Goal: Task Accomplishment & Management: Use online tool/utility

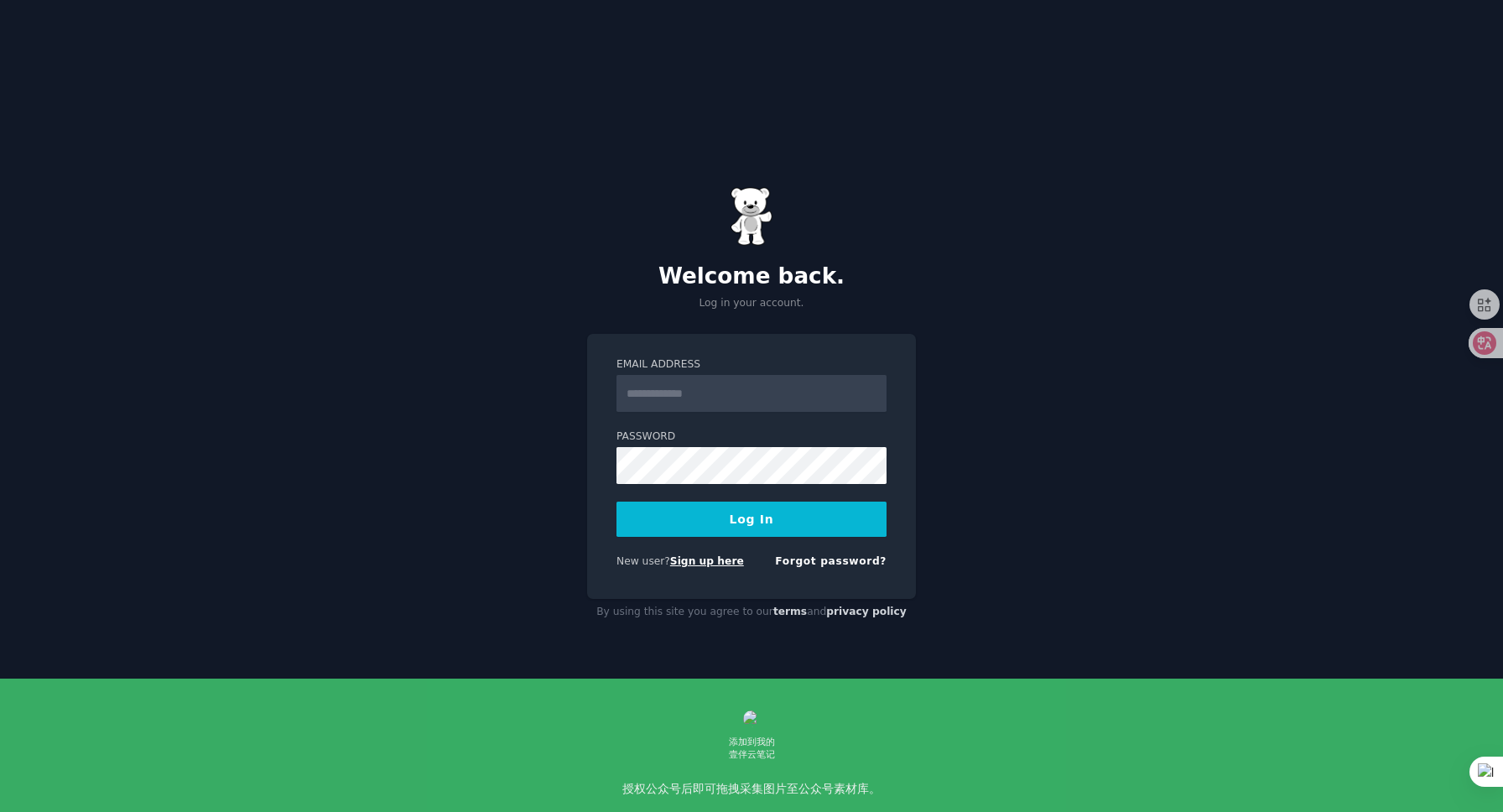
click at [724, 559] on link "Sign up here" at bounding box center [707, 561] width 74 height 12
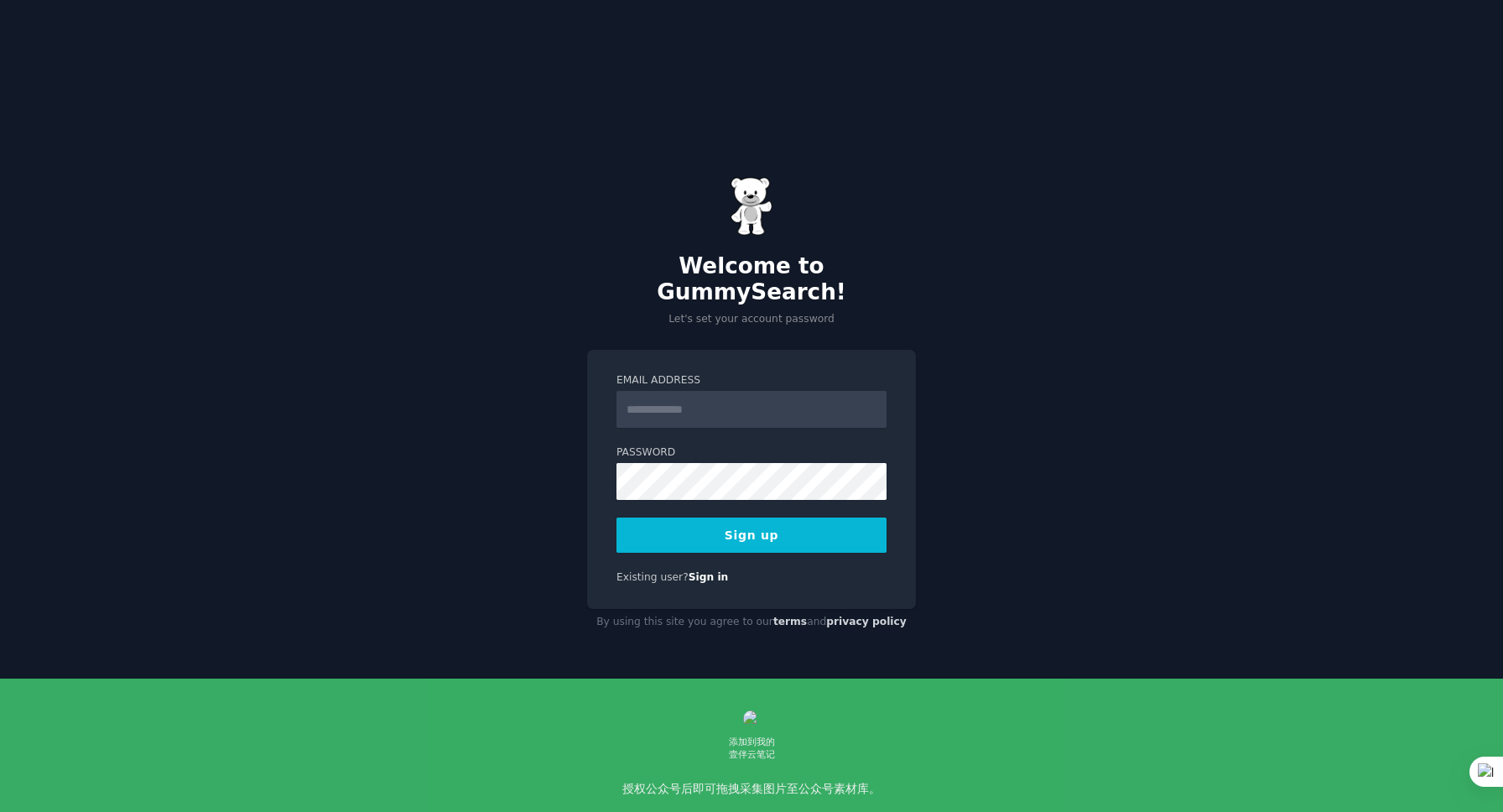
drag, startPoint x: 0, startPoint y: 0, endPoint x: 719, endPoint y: 389, distance: 817.5
click at [719, 391] on input "Email Address" at bounding box center [752, 410] width 270 height 37
click at [789, 350] on div "Email Address Password 8 or more characters Alphanumeric characters No common p…" at bounding box center [752, 480] width 329 height 259
click at [688, 394] on input "Email Address" at bounding box center [752, 410] width 270 height 37
type input "**********"
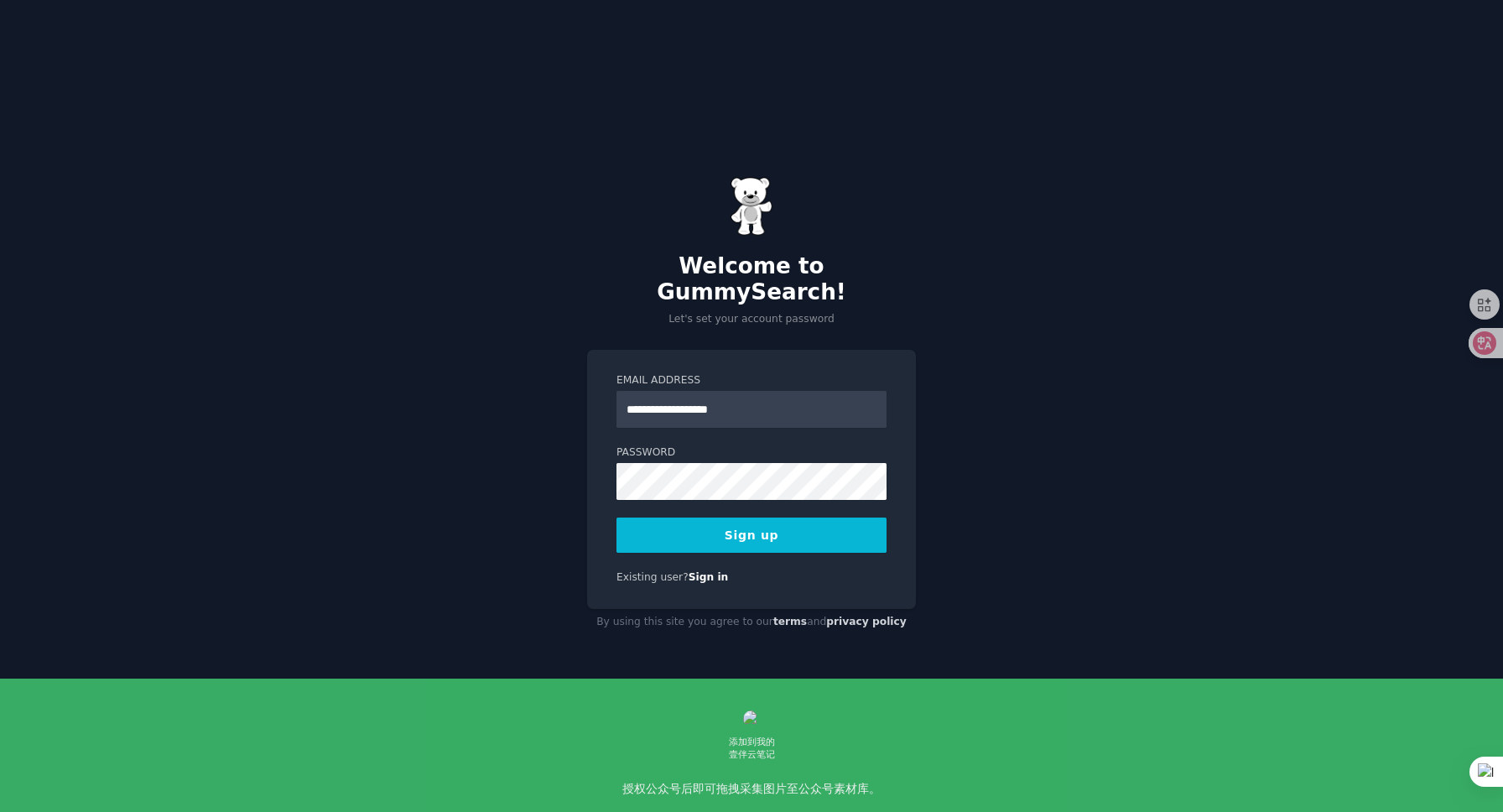
click at [770, 521] on button "Sign up" at bounding box center [752, 535] width 270 height 36
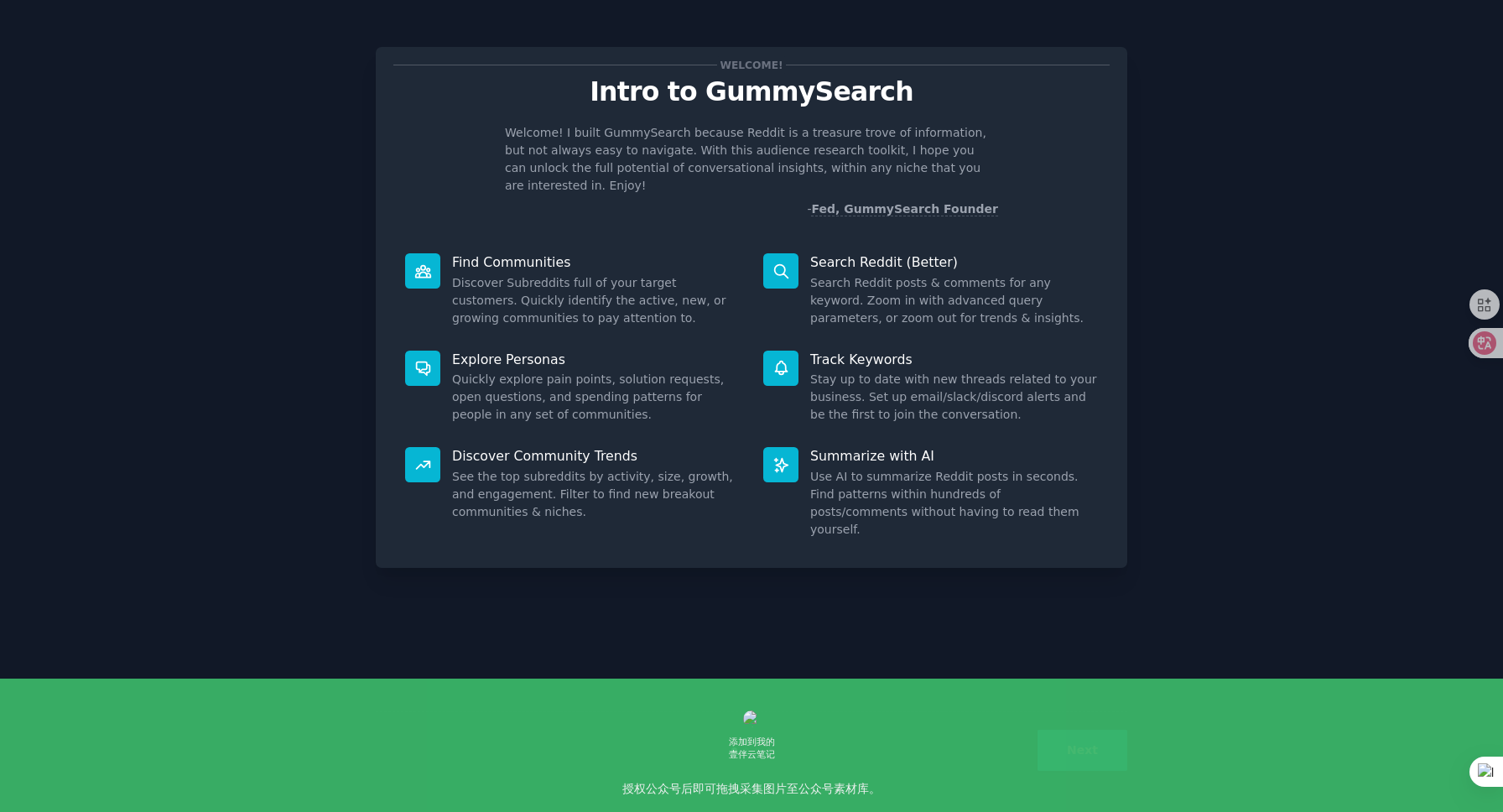
click at [1163, 160] on div "Welcome! Intro to GummySearch Welcome! I built GummySearch because Reddit is a …" at bounding box center [751, 405] width 1457 height 765
click at [1084, 760] on button "Next" at bounding box center [1083, 750] width 90 height 41
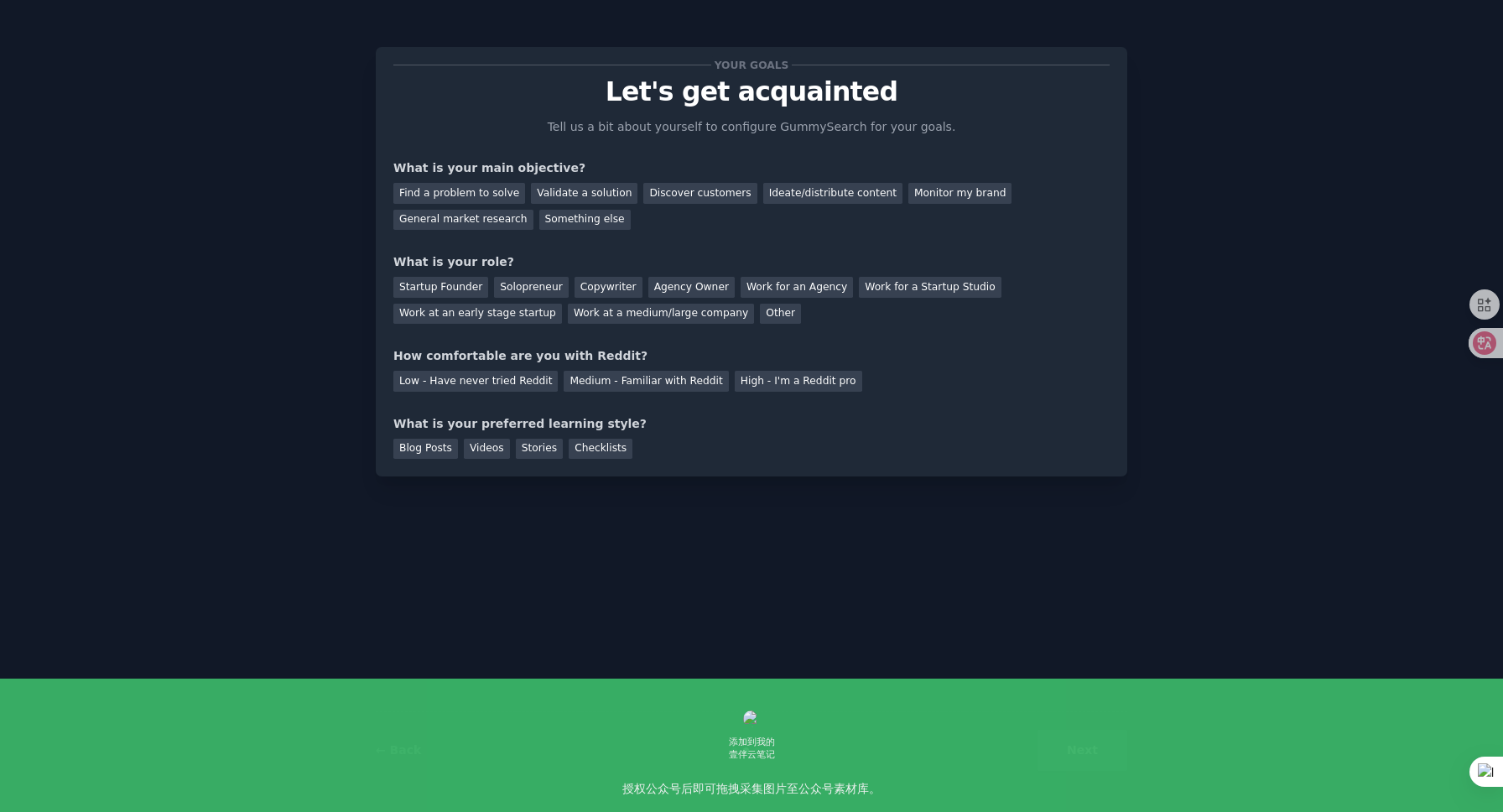
click at [1084, 760] on div "Next" at bounding box center [1002, 750] width 251 height 41
click at [524, 290] on div "Solopreneur" at bounding box center [531, 287] width 74 height 21
click at [626, 386] on div "Medium - Familiar with Reddit" at bounding box center [645, 381] width 164 height 21
click at [484, 195] on div "Find a problem to solve" at bounding box center [460, 194] width 132 height 21
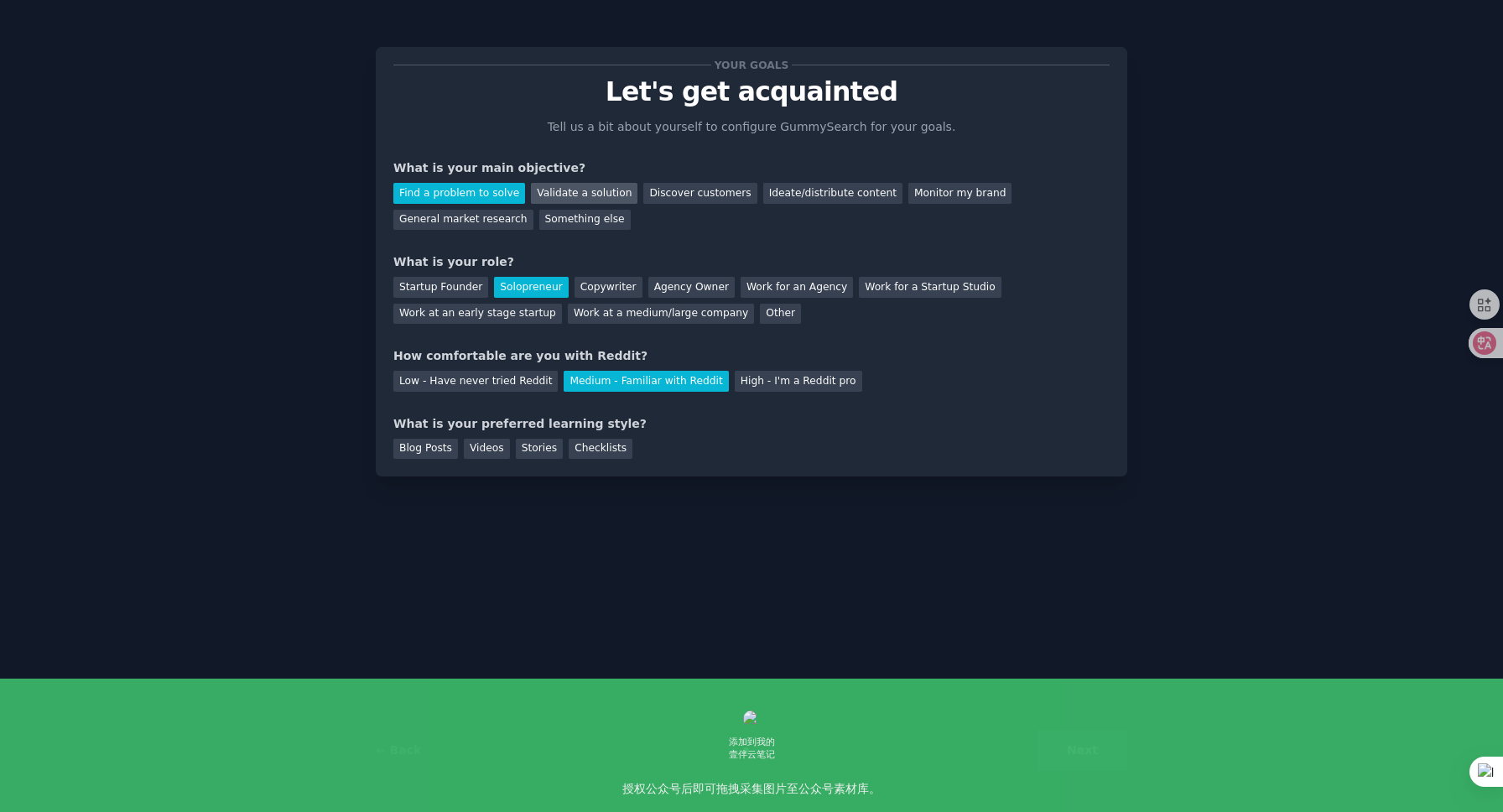
click at [600, 201] on div "Validate a solution" at bounding box center [584, 194] width 107 height 21
click at [693, 195] on div "Discover customers" at bounding box center [700, 194] width 113 height 21
click at [427, 447] on div "Blog Posts" at bounding box center [426, 450] width 65 height 21
click at [1083, 754] on button "Next" at bounding box center [1083, 750] width 90 height 41
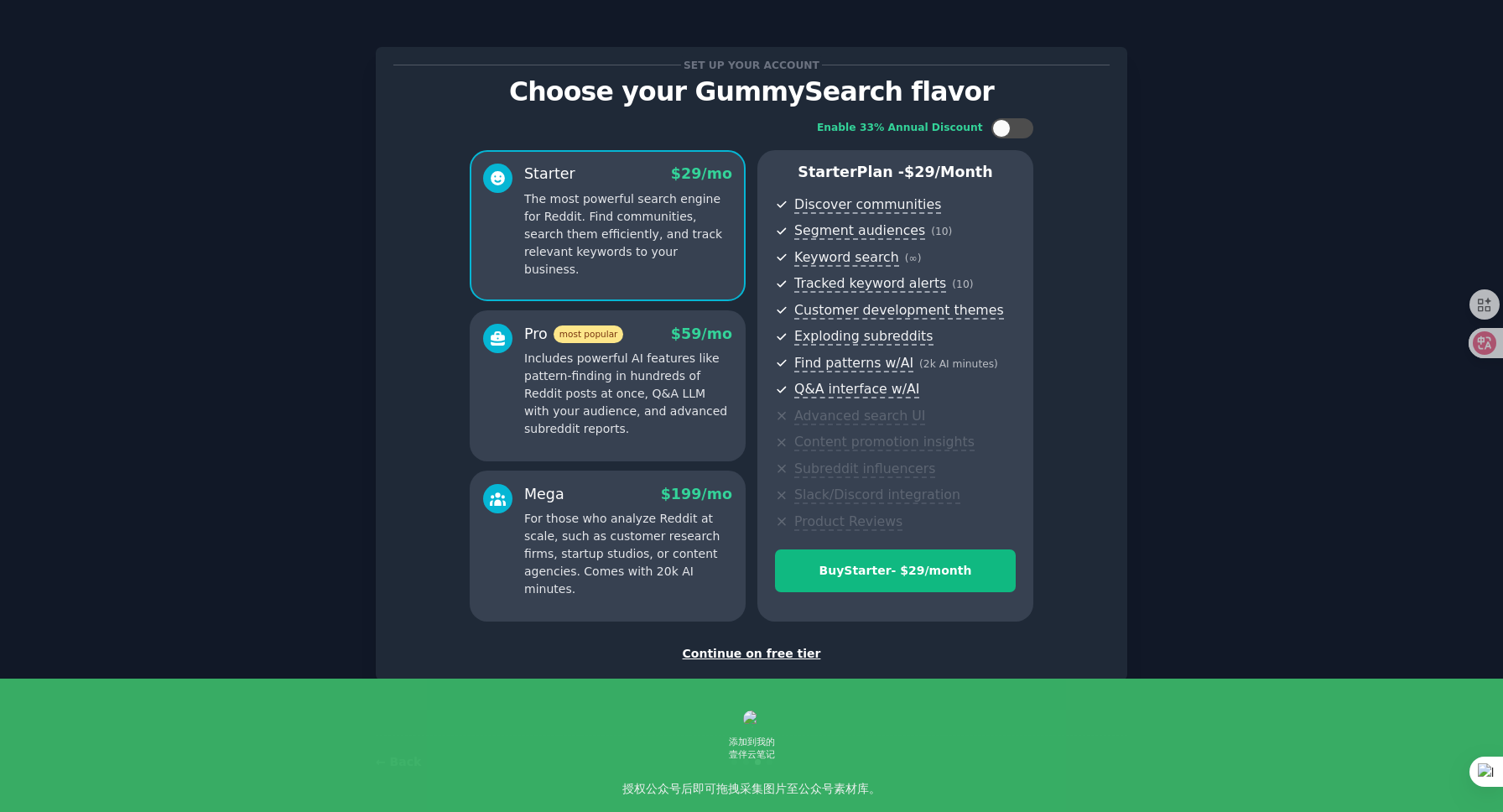
click at [778, 655] on div "Continue on free tier" at bounding box center [752, 654] width 716 height 18
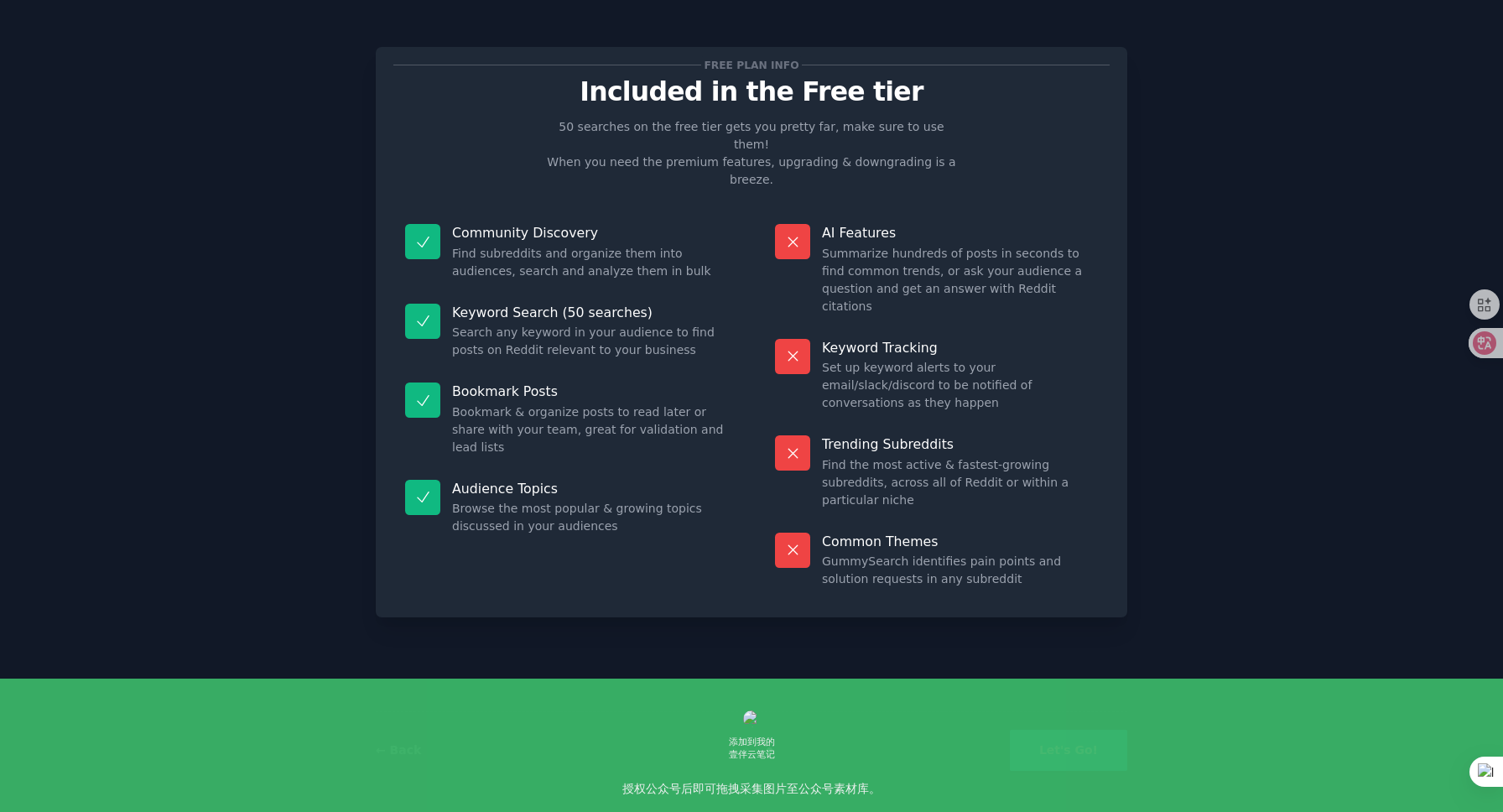
click at [1098, 751] on button "Let's Go!" at bounding box center [1068, 750] width 117 height 41
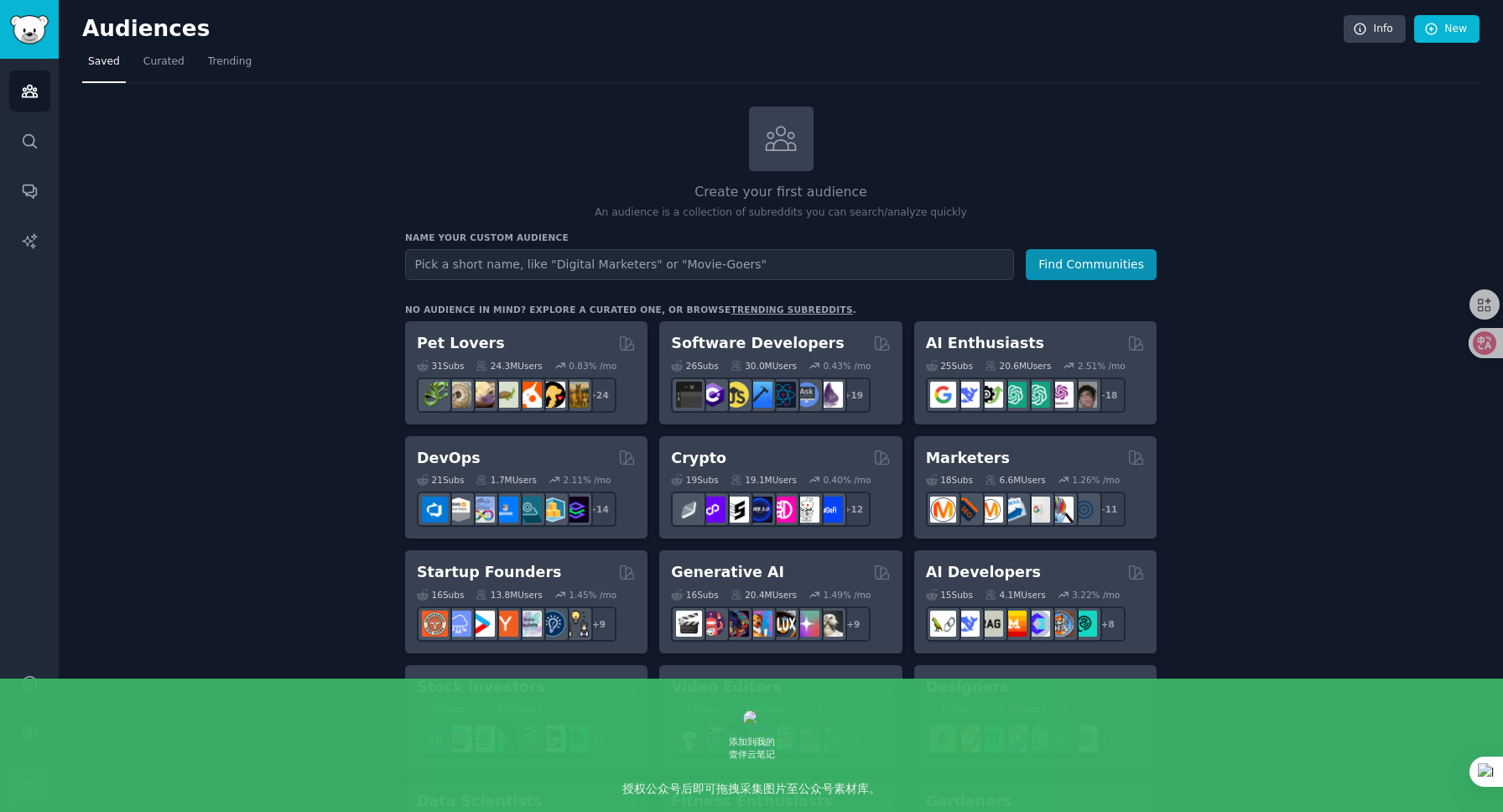
click at [30, 770] on button "More" at bounding box center [29, 783] width 41 height 41
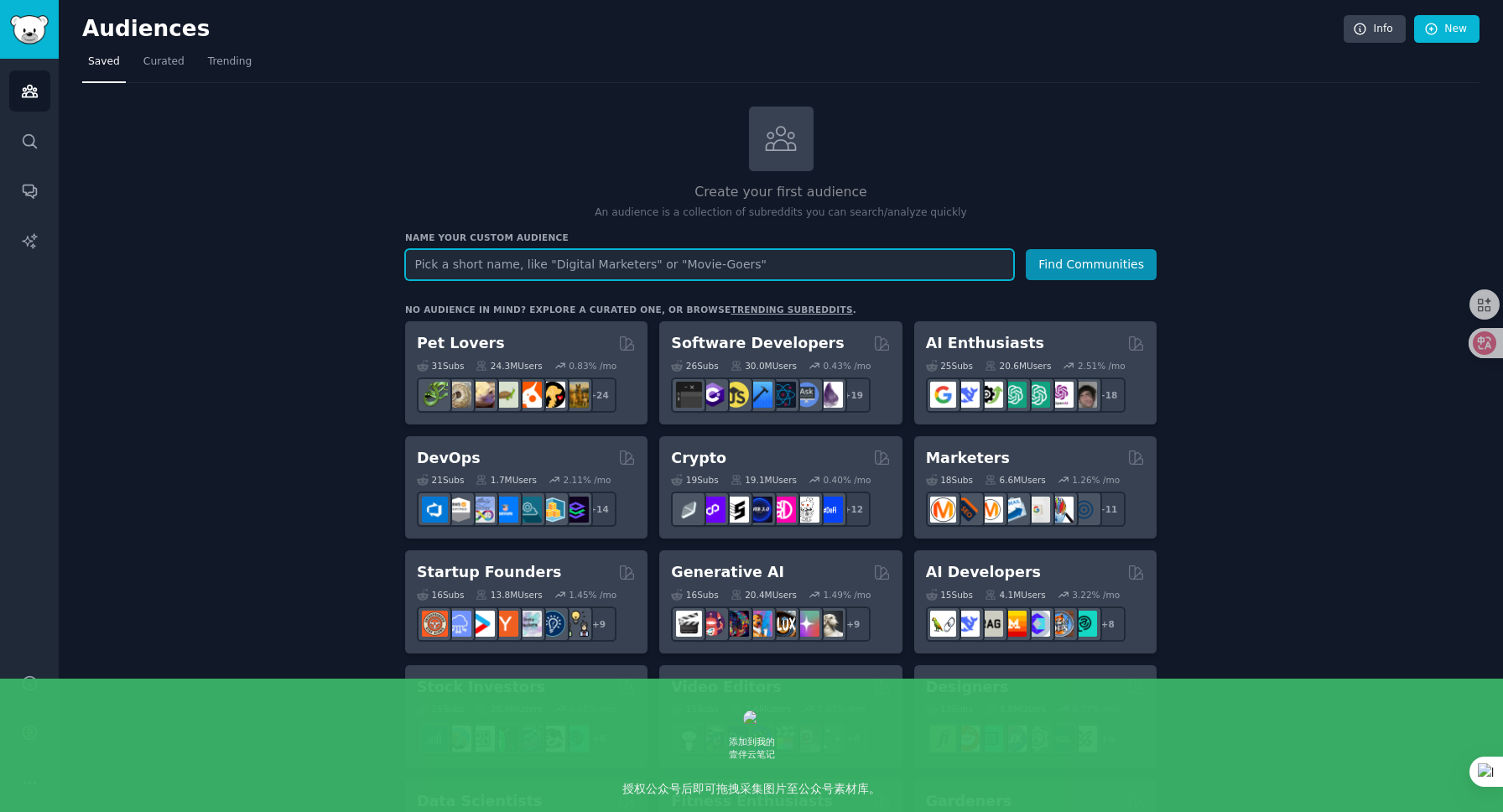
click at [740, 266] on input "text" at bounding box center [709, 264] width 609 height 31
type input "ai images"
click at [1026, 249] on button "Find Communities" at bounding box center [1091, 264] width 131 height 31
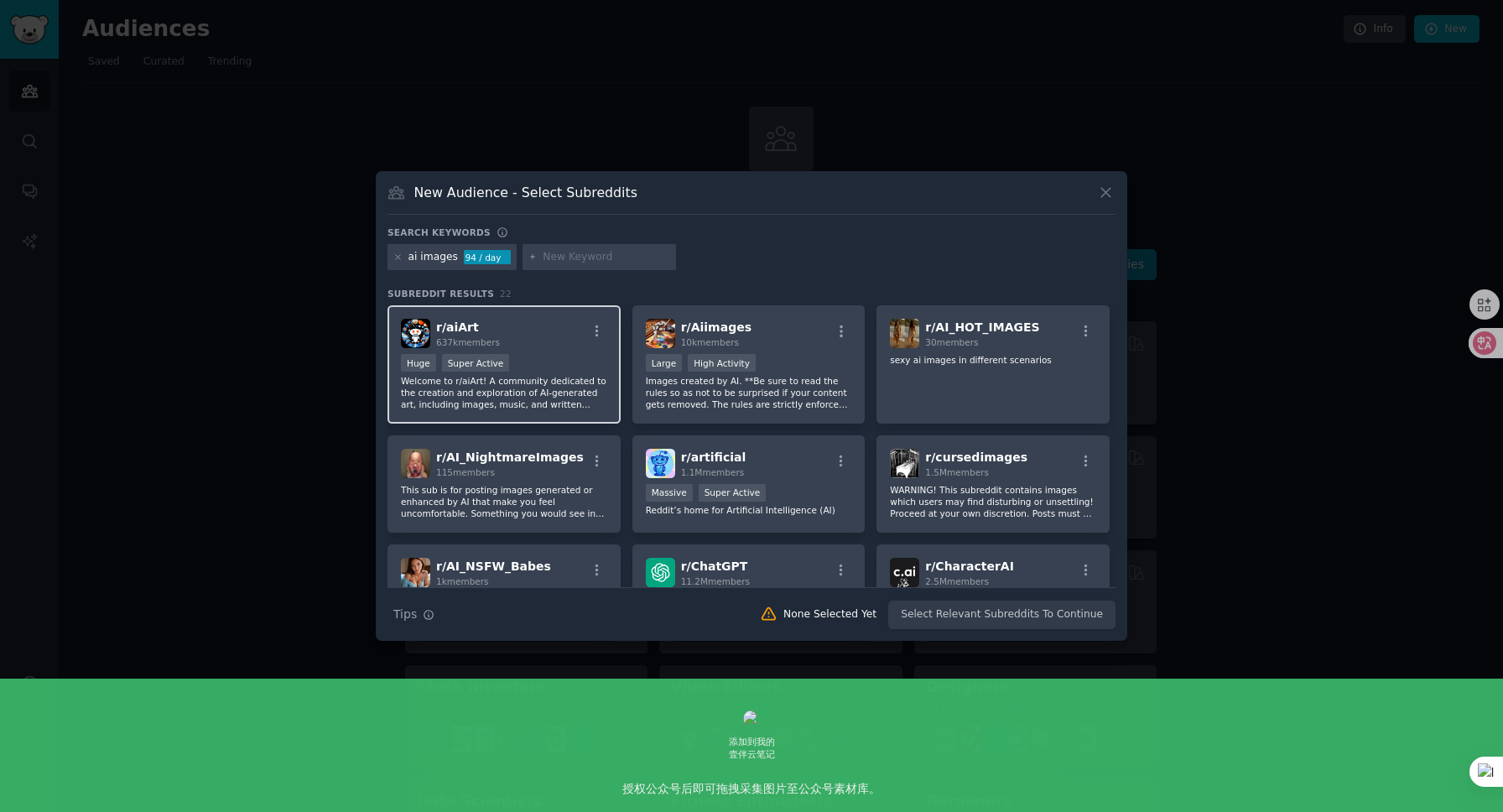
click at [551, 395] on p "Welcome to r/aiArt! A community dedicated to the creation and exploration of AI…" at bounding box center [504, 393] width 206 height 36
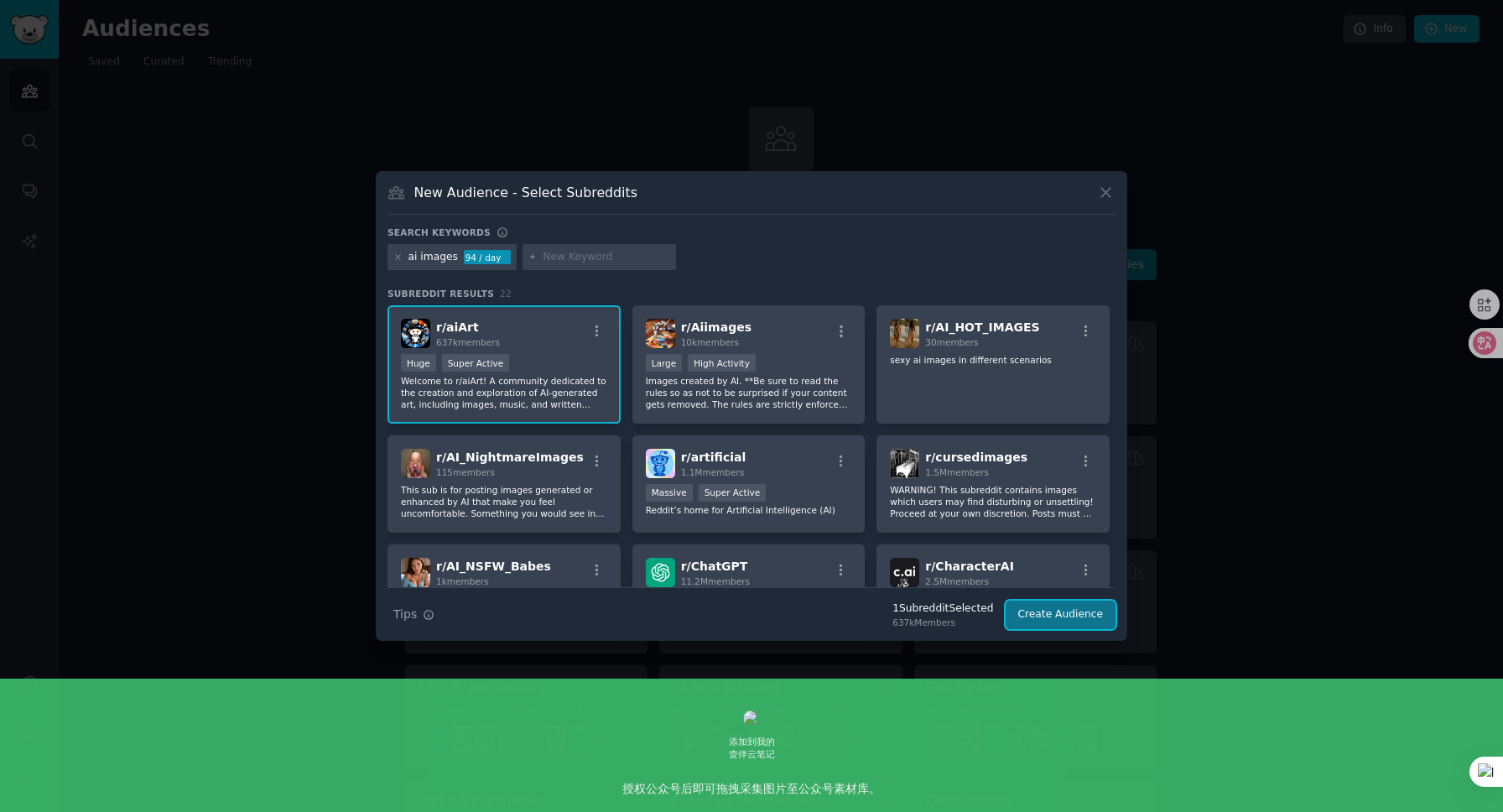
click at [1071, 610] on button "Create Audience" at bounding box center [1061, 615] width 111 height 28
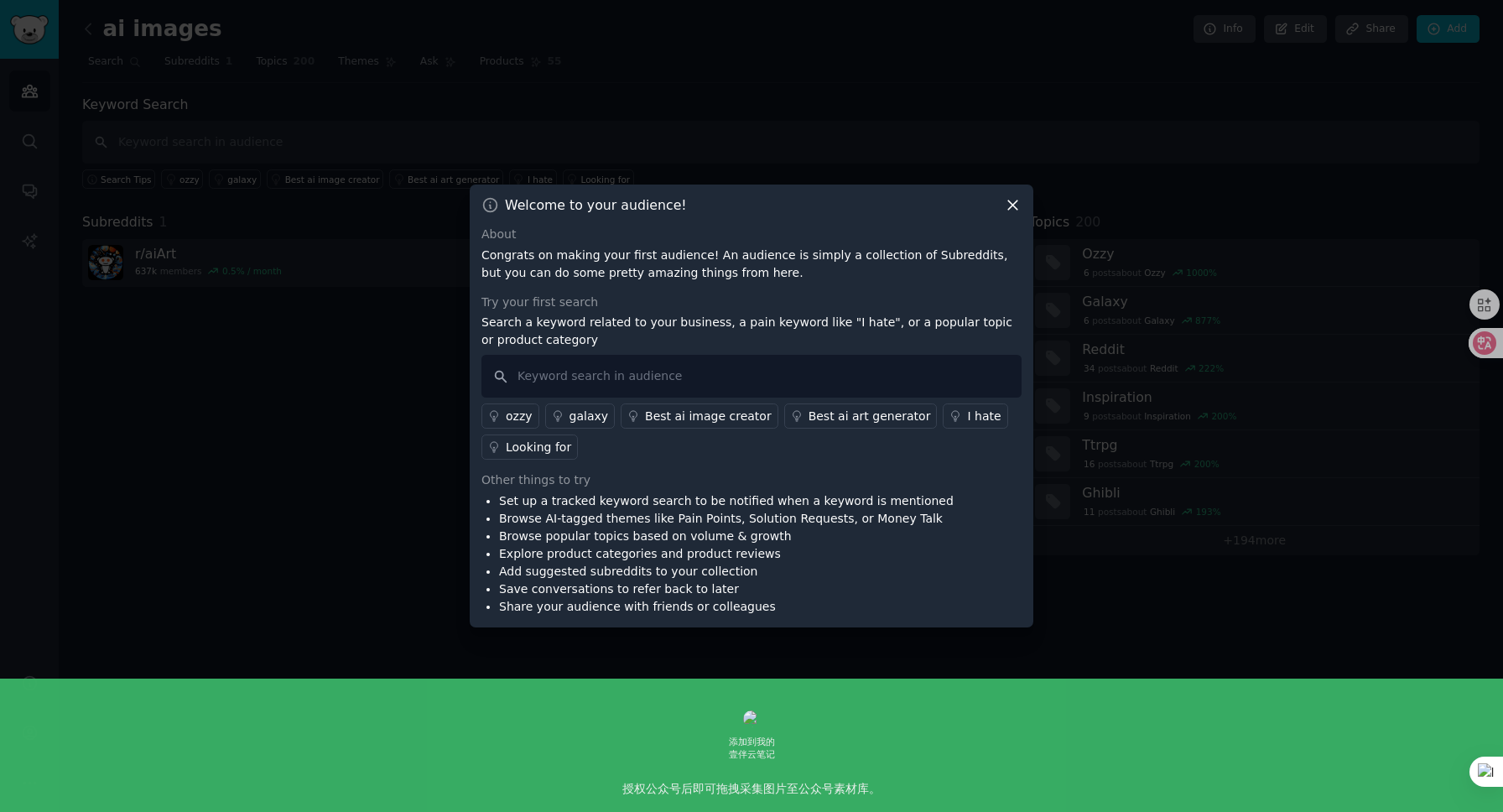
click at [1009, 211] on icon at bounding box center [1013, 205] width 18 height 18
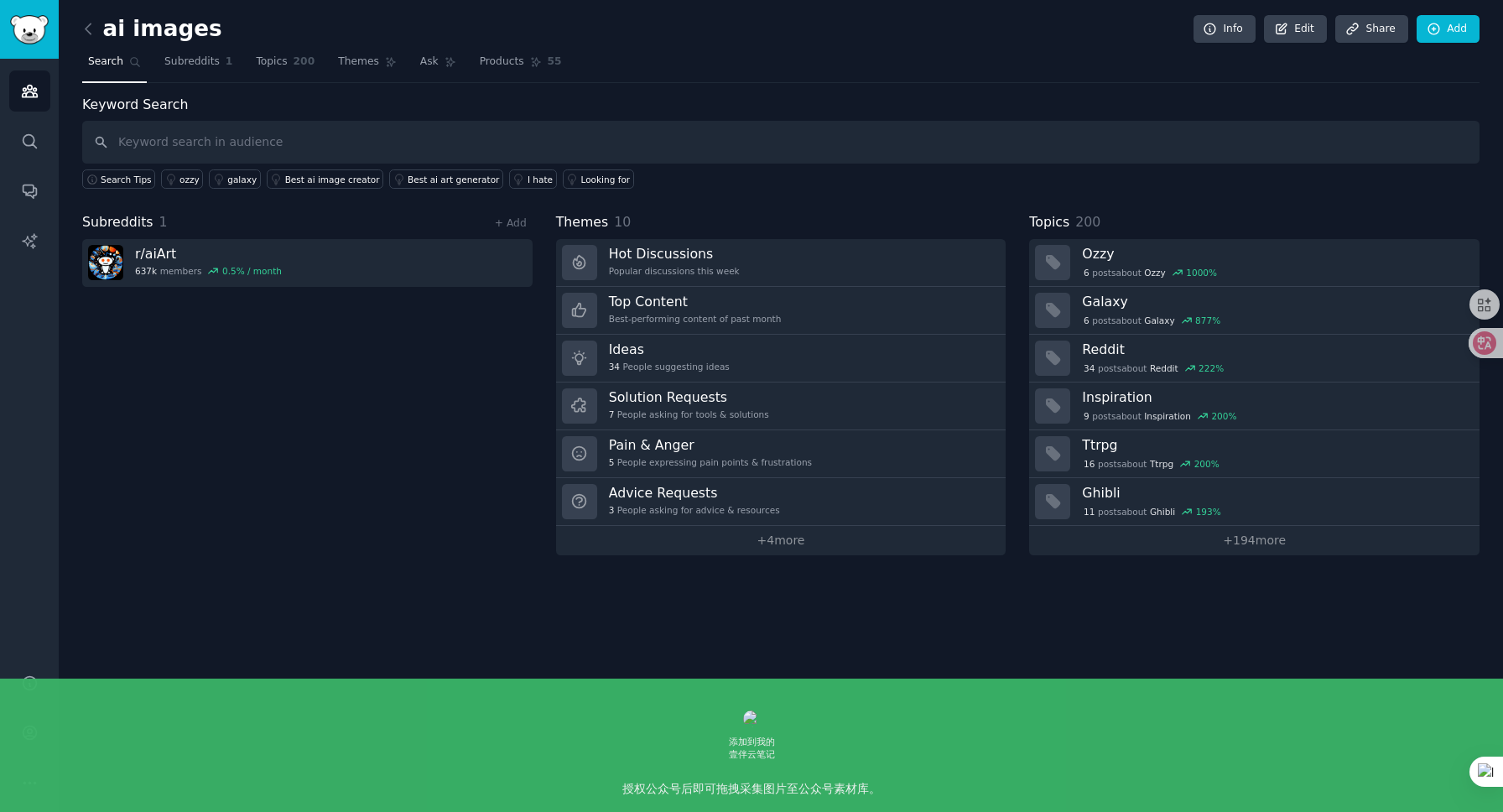
click at [826, 214] on div "Themes 10" at bounding box center [781, 223] width 451 height 21
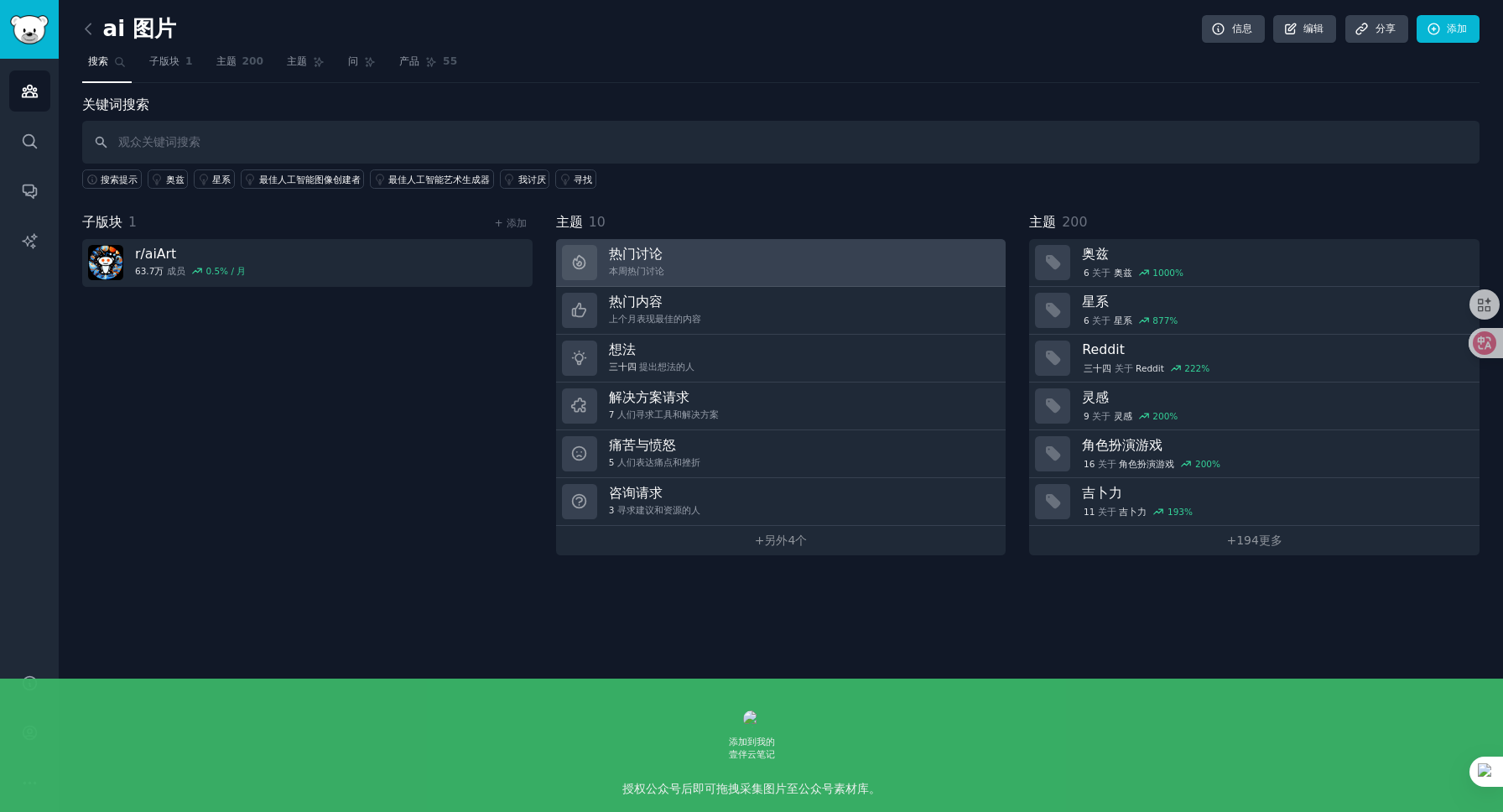
click at [639, 253] on font "热门讨论" at bounding box center [636, 254] width 53 height 16
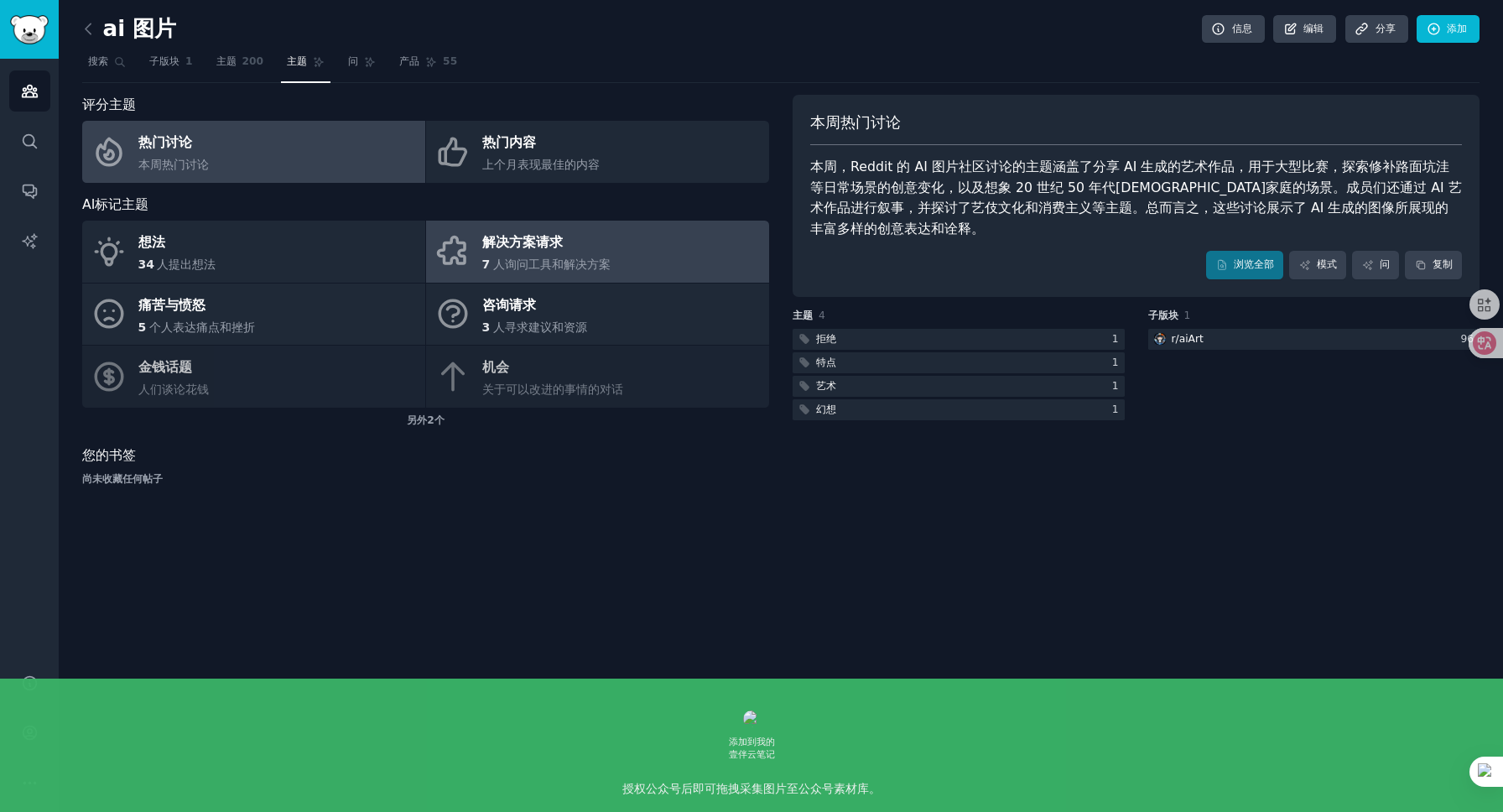
click at [563, 251] on div "解决方案请求" at bounding box center [547, 243] width 128 height 27
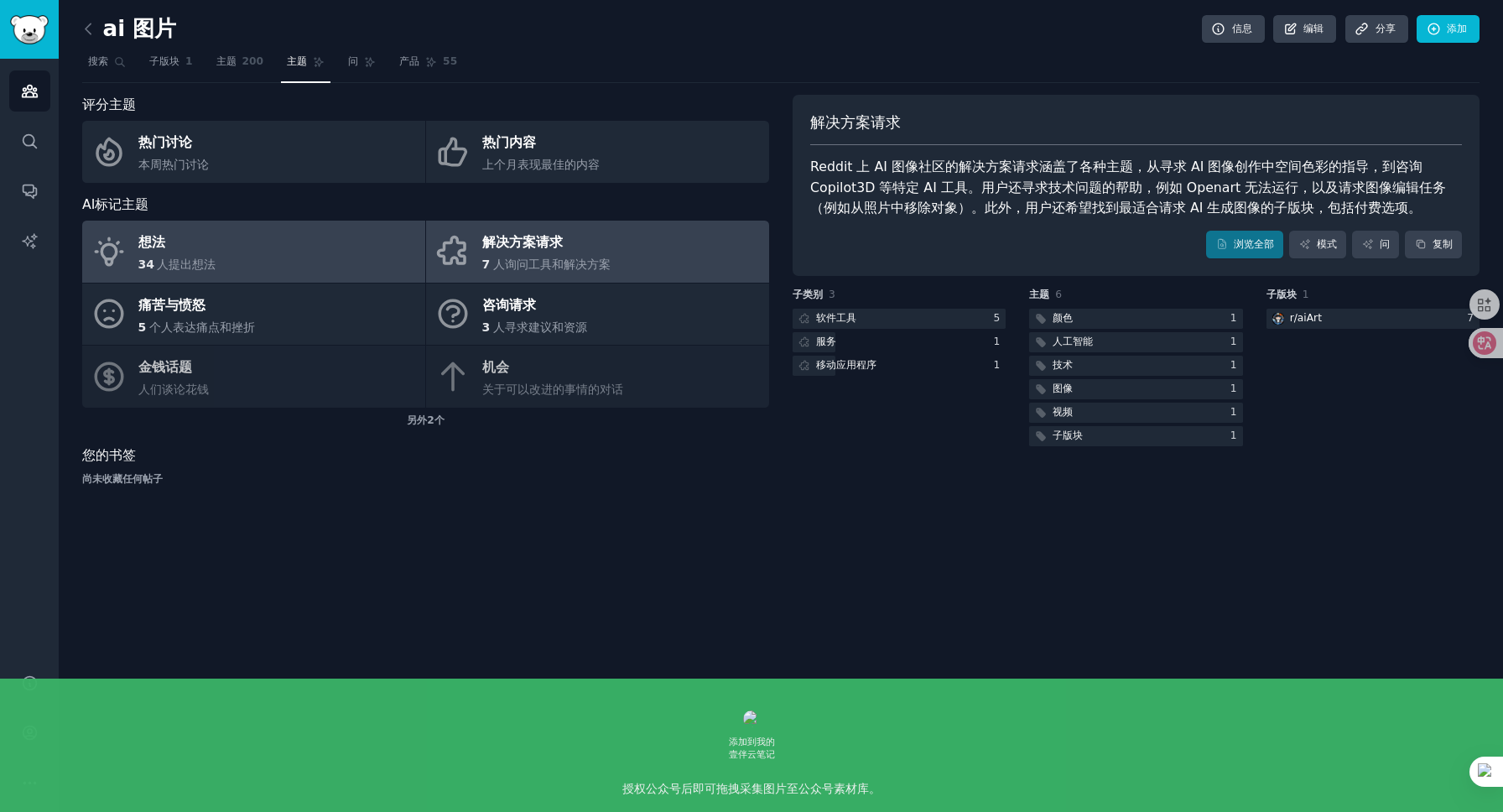
click at [296, 251] on link "想法 34 人提出想法" at bounding box center [254, 251] width 343 height 62
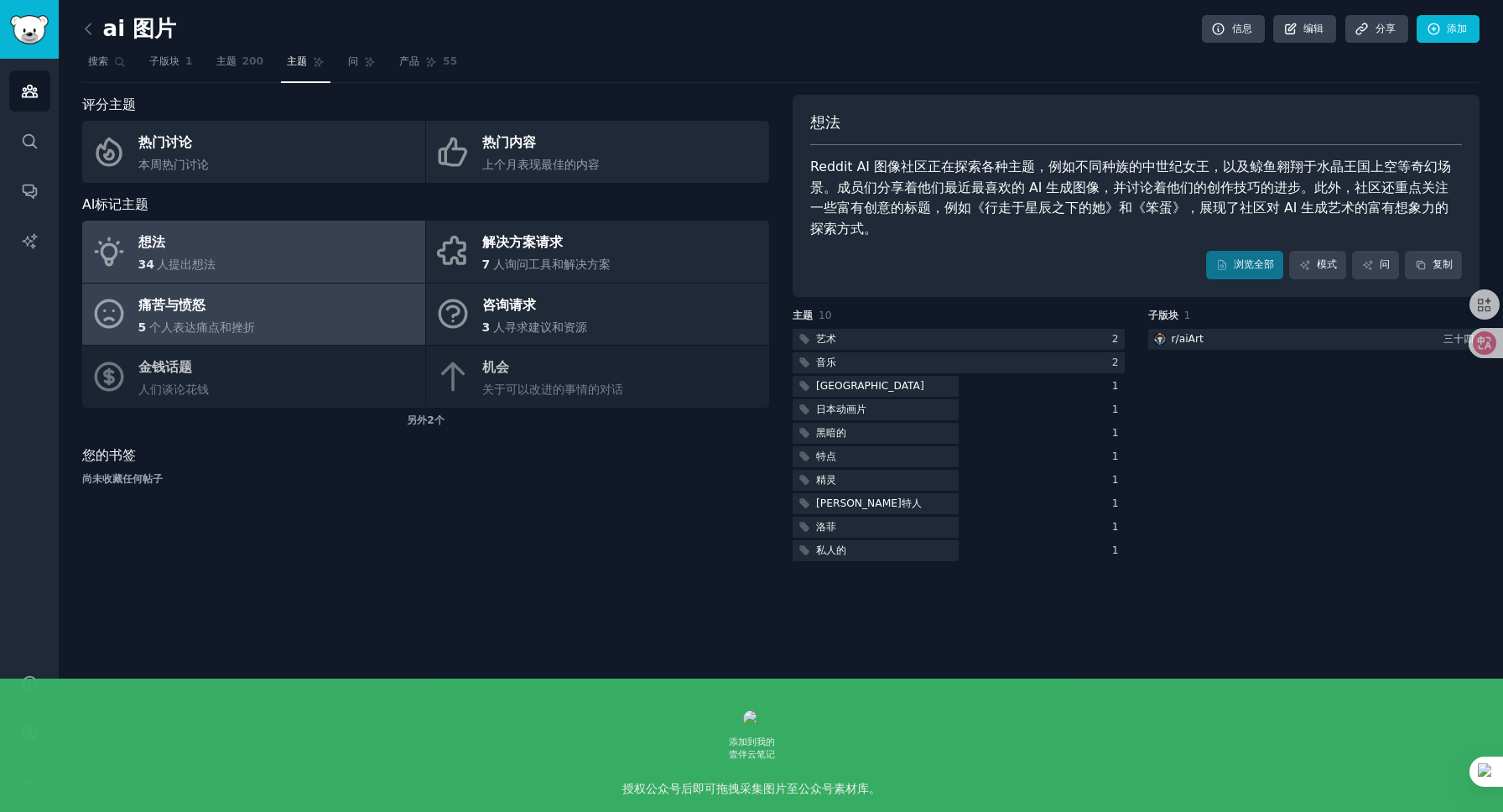
click at [303, 310] on link "痛苦与愤怒 5 个人表达痛点和挫折" at bounding box center [254, 314] width 343 height 62
